Goal: Information Seeking & Learning: Learn about a topic

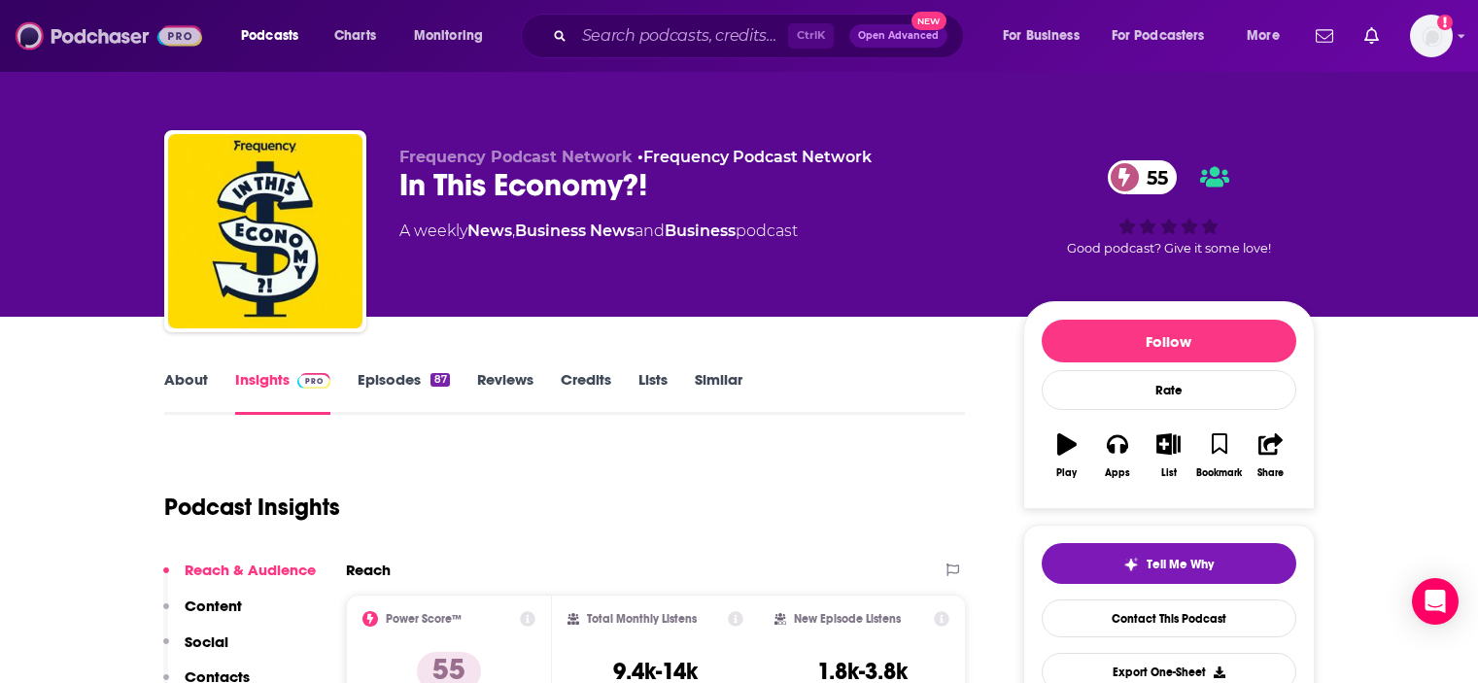
click at [110, 45] on img at bounding box center [109, 35] width 187 height 37
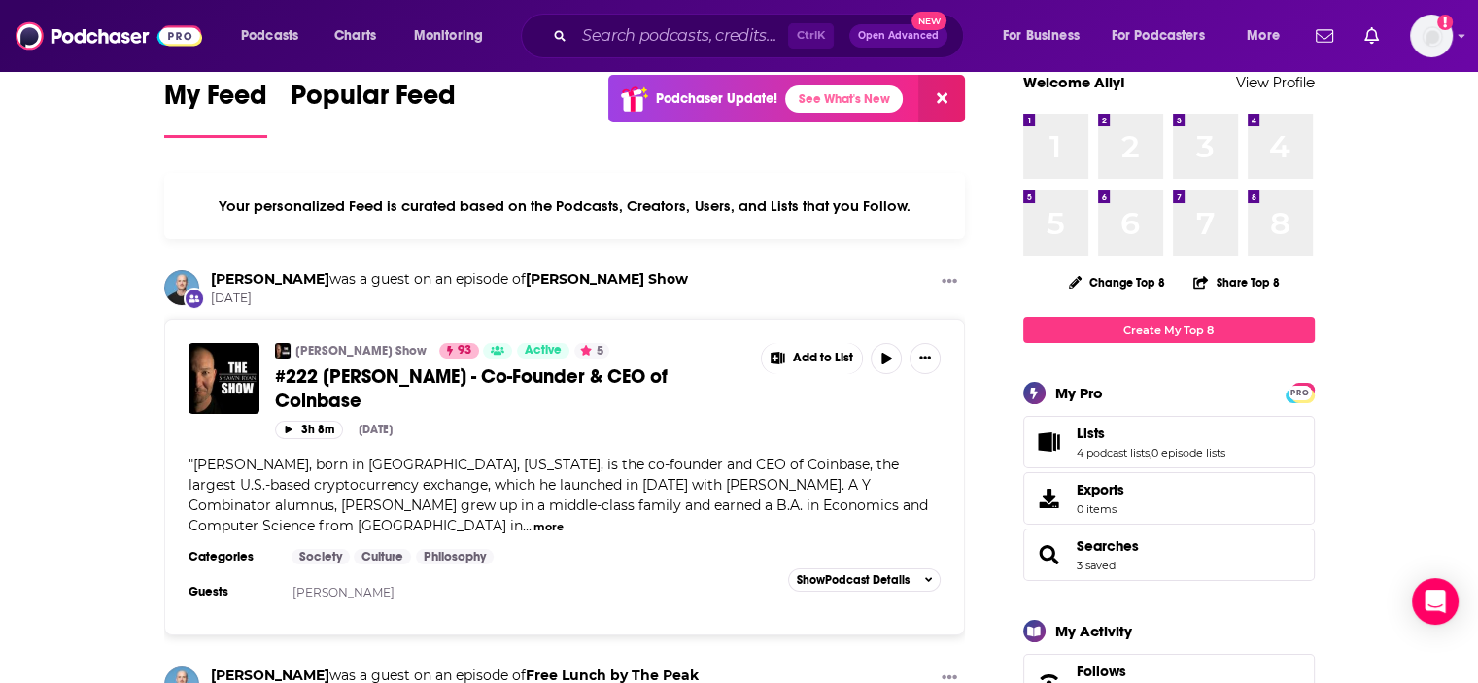
scroll to position [41, 0]
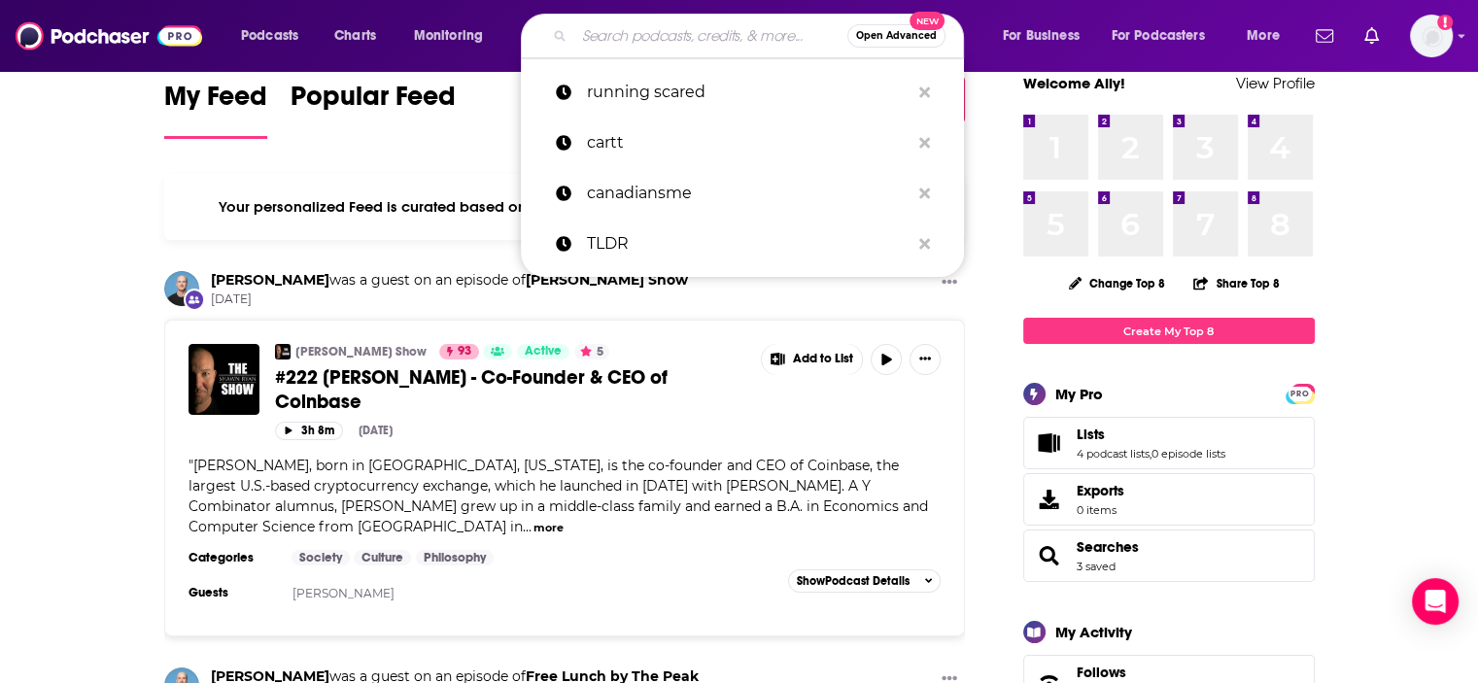
click at [607, 46] on input "Search podcasts, credits, & more..." at bounding box center [710, 35] width 273 height 31
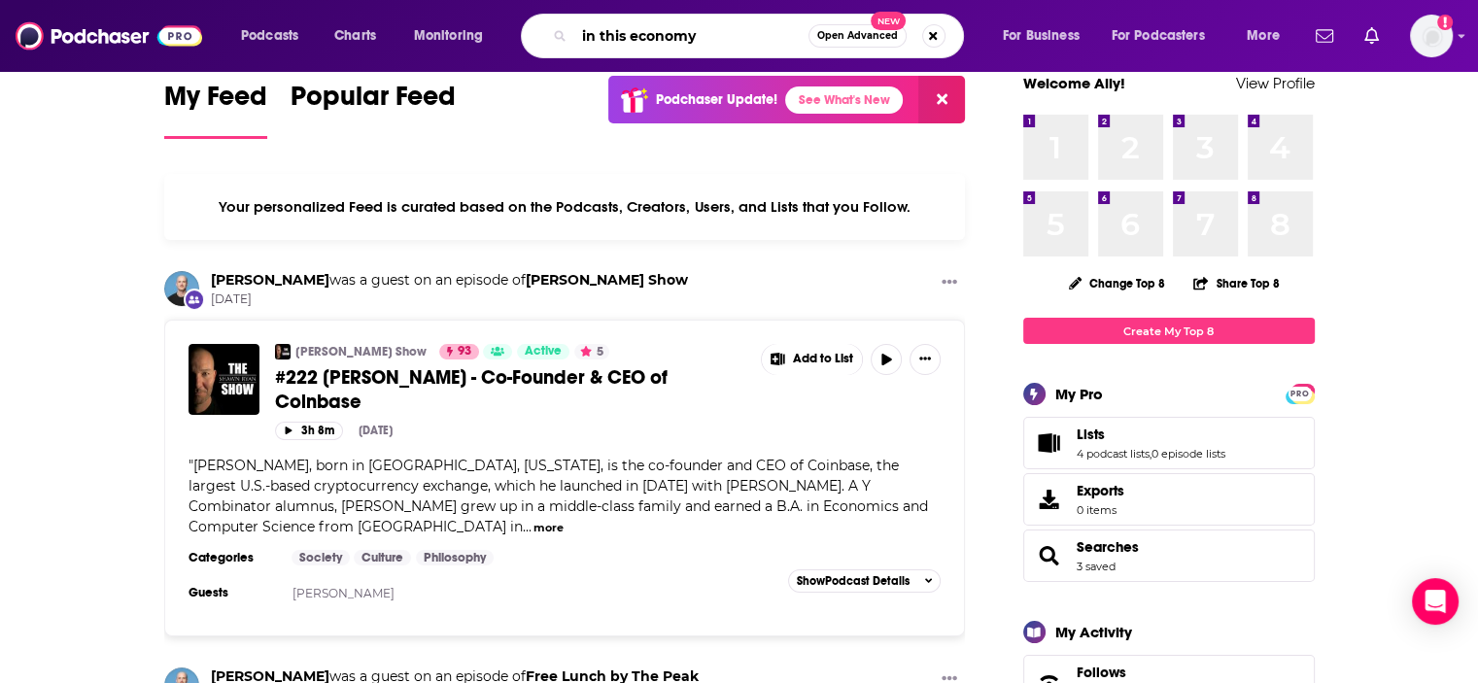
type input "in this economy"
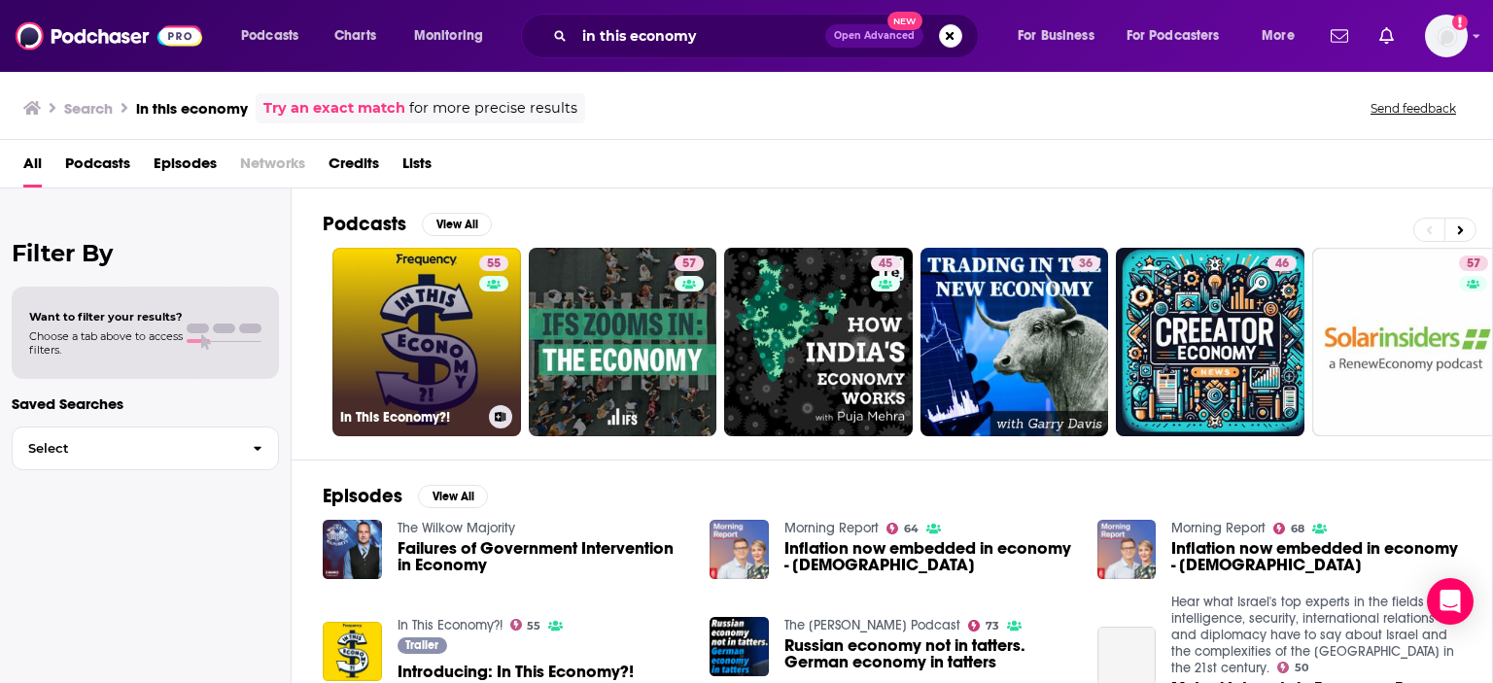
click at [415, 322] on link "55 In This Economy?!" at bounding box center [426, 342] width 189 height 189
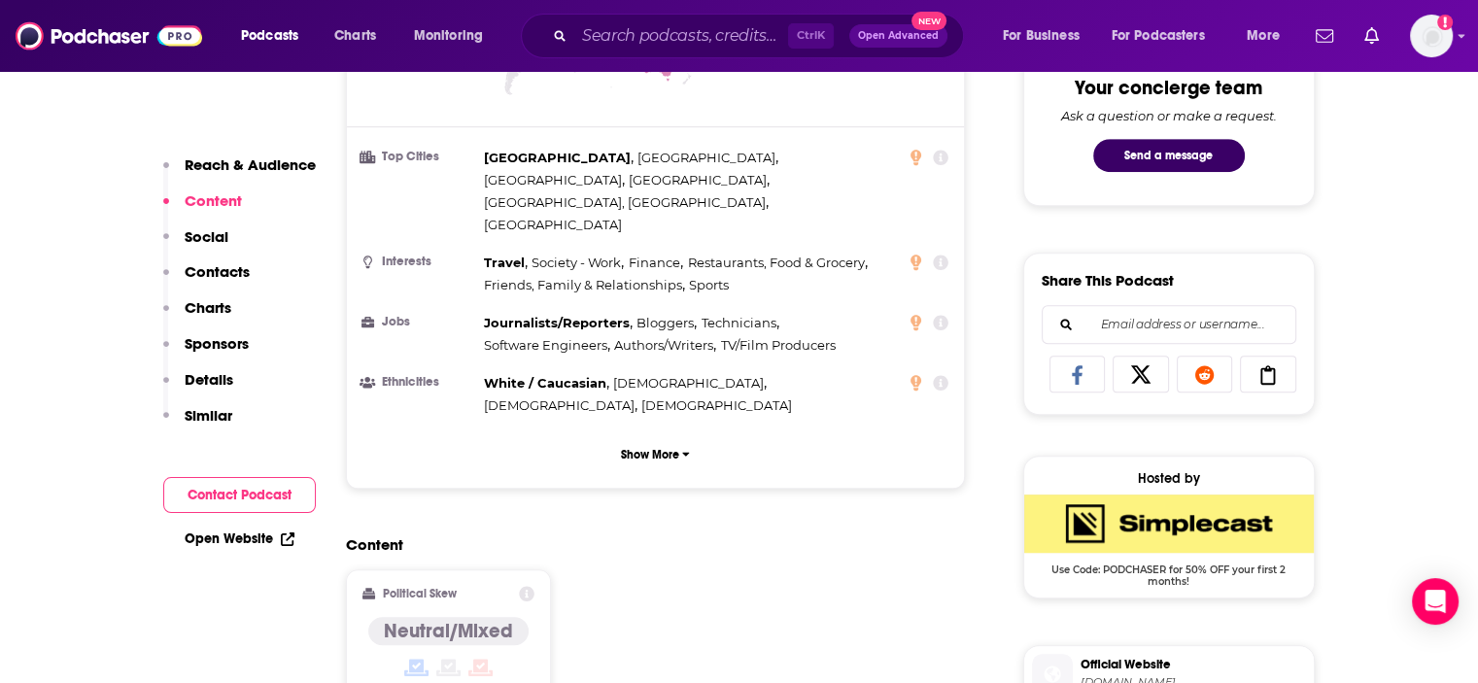
scroll to position [1044, 0]
